Goal: Find specific page/section: Find specific page/section

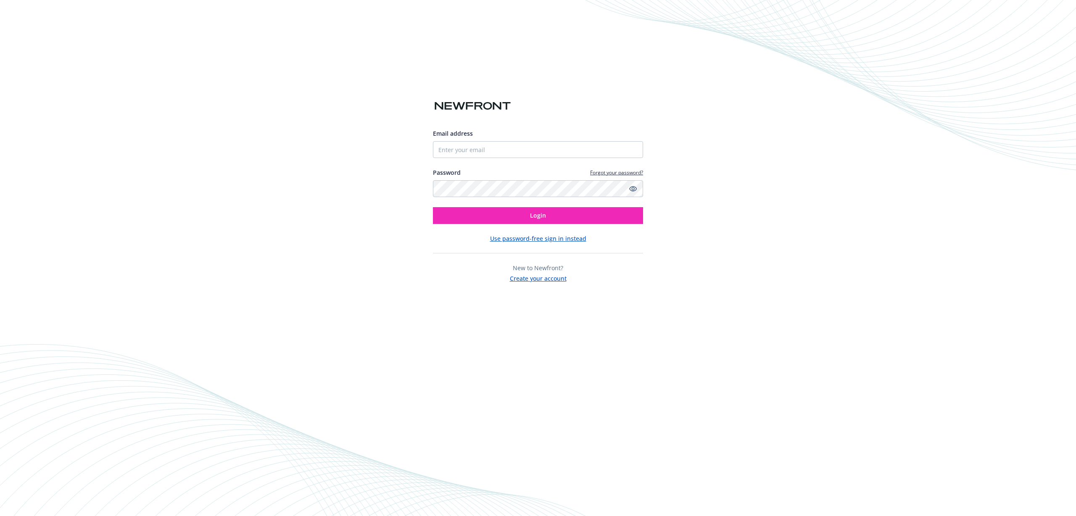
click at [531, 156] on input "Email address" at bounding box center [538, 149] width 210 height 17
type input "[PERSON_NAME][EMAIL_ADDRESS][DOMAIN_NAME]"
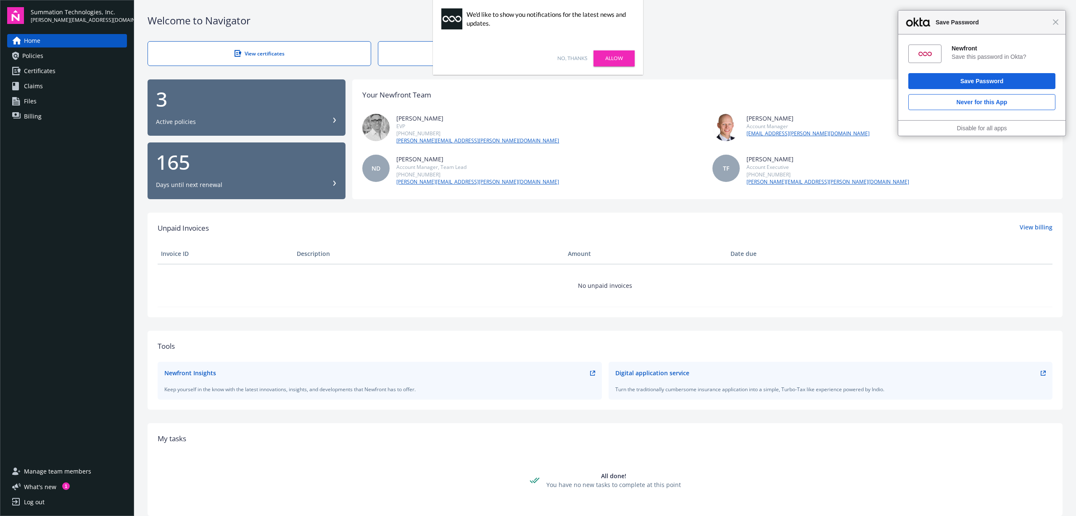
click at [44, 57] on link "Policies" at bounding box center [67, 55] width 120 height 13
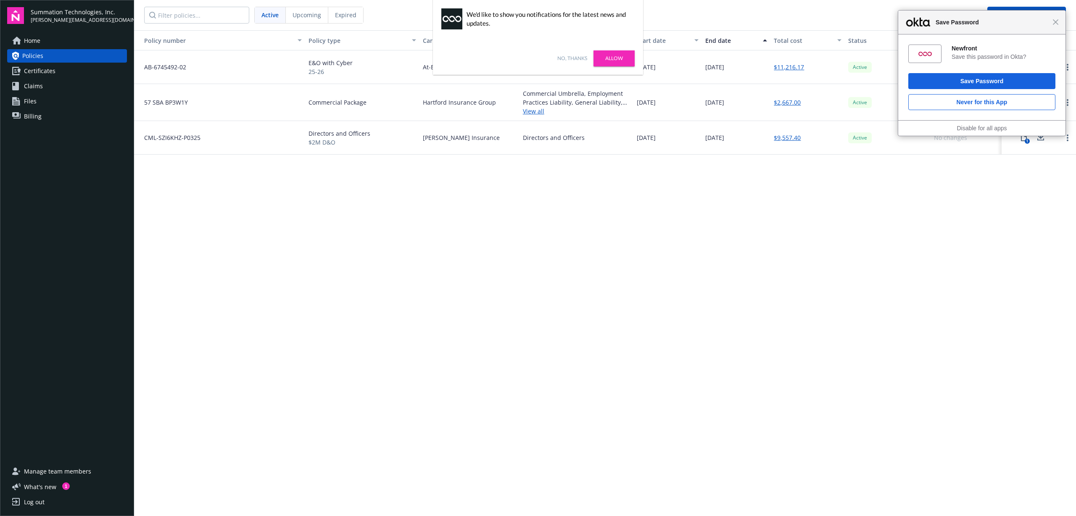
click at [578, 55] on link "No, thanks" at bounding box center [572, 59] width 30 height 8
click at [569, 321] on div "Policy number Policy type Carrier Lines of coverage Start date End date Total c…" at bounding box center [605, 272] width 942 height 485
